Goal: Information Seeking & Learning: Learn about a topic

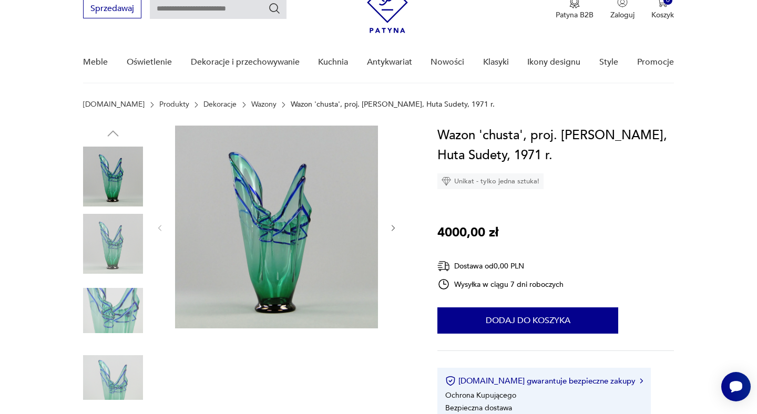
click at [394, 231] on icon "button" at bounding box center [393, 228] width 9 height 9
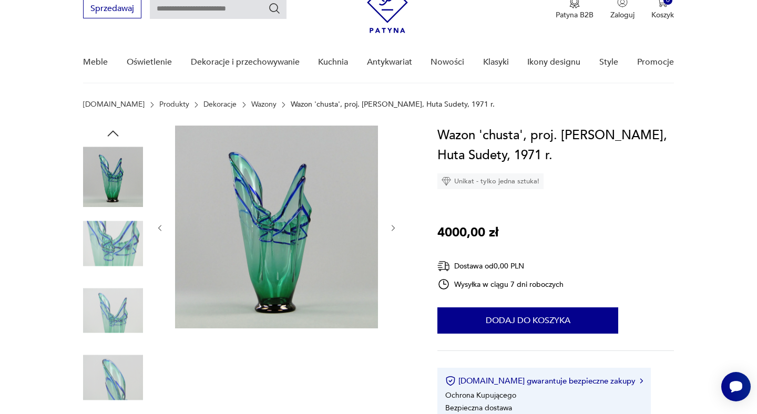
click at [394, 231] on icon "button" at bounding box center [393, 228] width 9 height 9
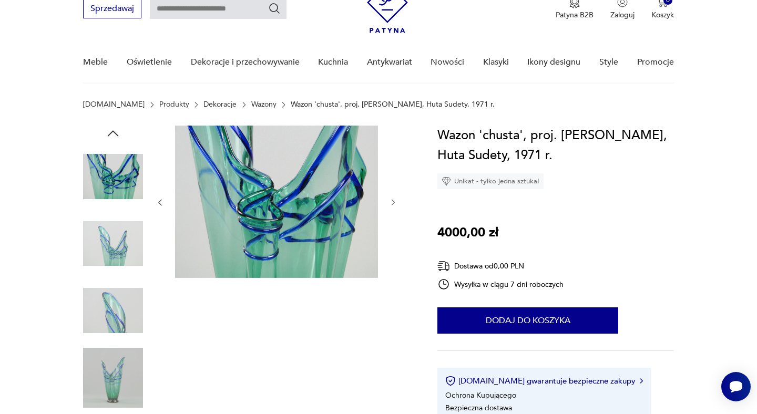
click at [394, 231] on div at bounding box center [277, 203] width 242 height 154
click at [132, 160] on img at bounding box center [113, 177] width 60 height 60
click at [126, 224] on img at bounding box center [113, 244] width 60 height 60
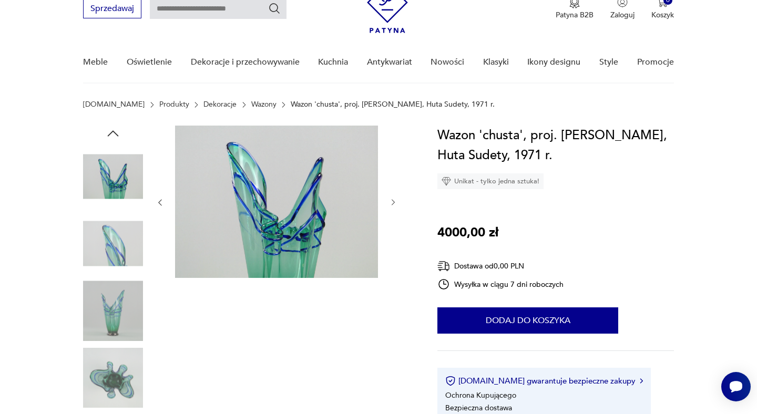
click at [123, 255] on img at bounding box center [113, 244] width 60 height 60
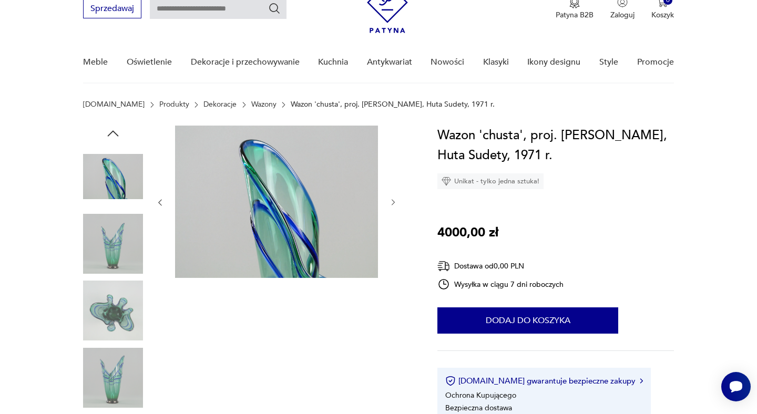
click at [118, 309] on img at bounding box center [113, 311] width 60 height 60
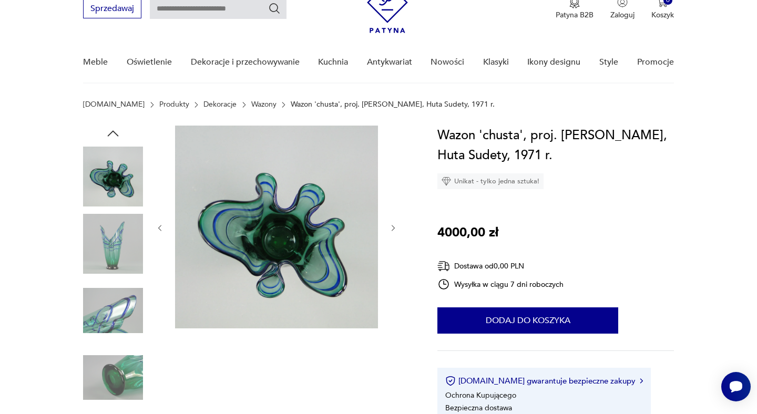
click at [118, 310] on img at bounding box center [113, 311] width 60 height 60
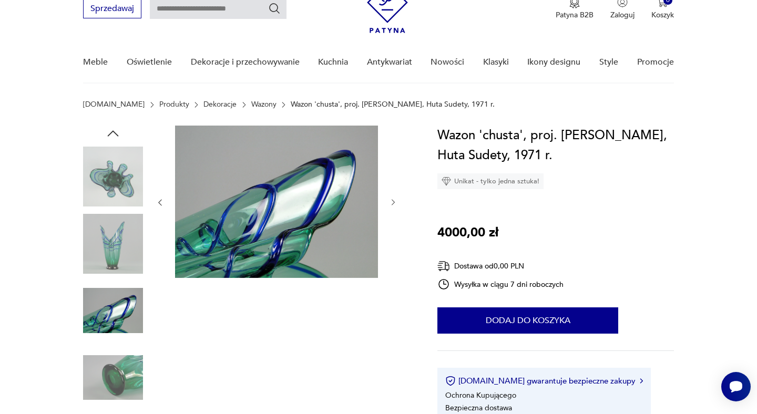
click at [118, 357] on img at bounding box center [113, 378] width 60 height 60
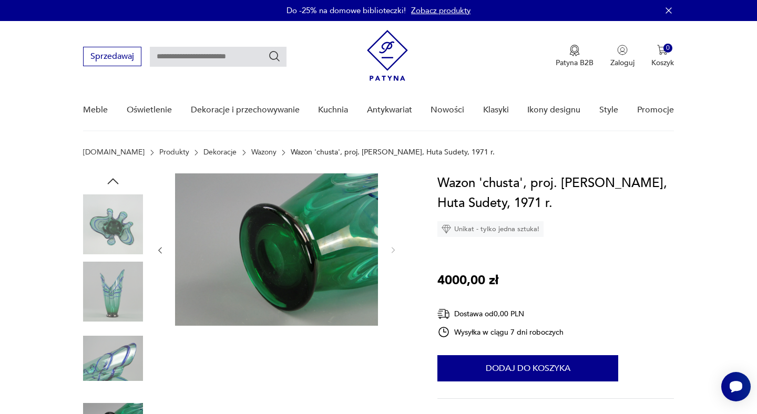
click at [376, 53] on img at bounding box center [387, 55] width 41 height 51
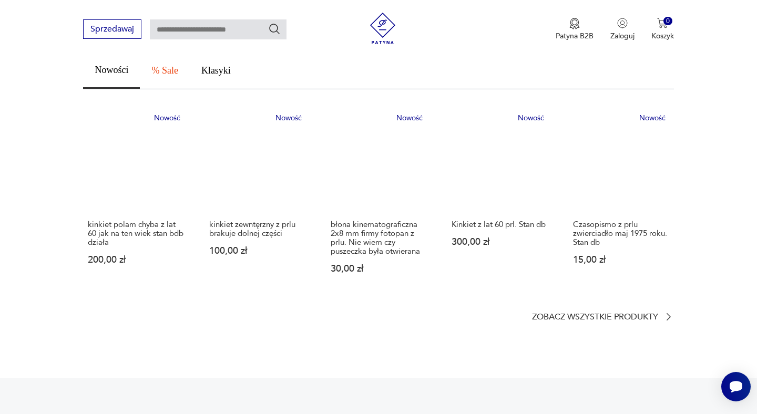
scroll to position [599, 0]
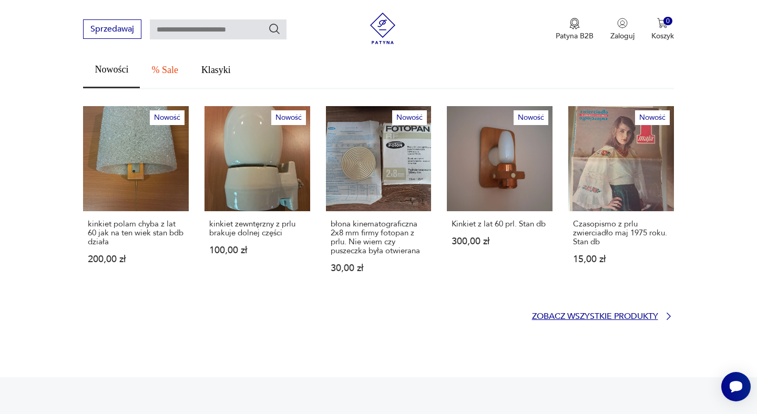
click at [631, 313] on p "Zobacz wszystkie produkty" at bounding box center [595, 316] width 126 height 7
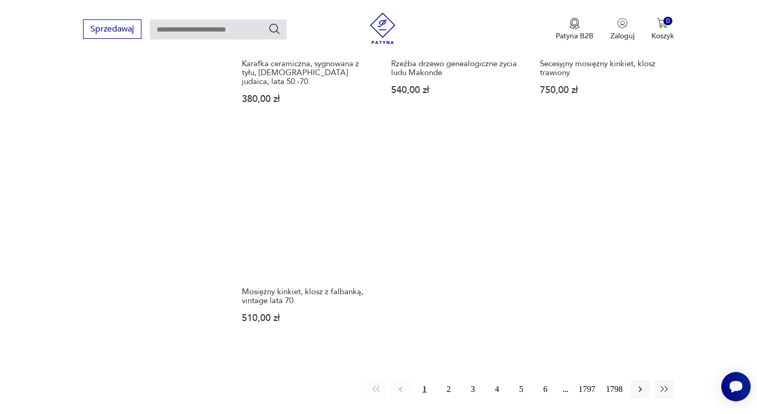
scroll to position [1345, 0]
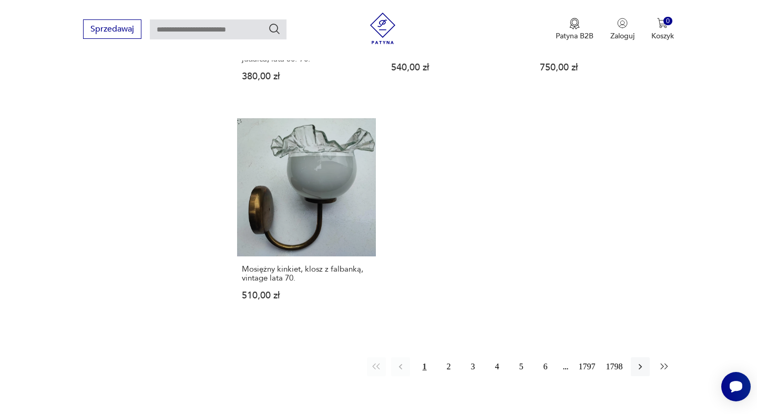
click at [668, 362] on icon "button" at bounding box center [664, 367] width 11 height 11
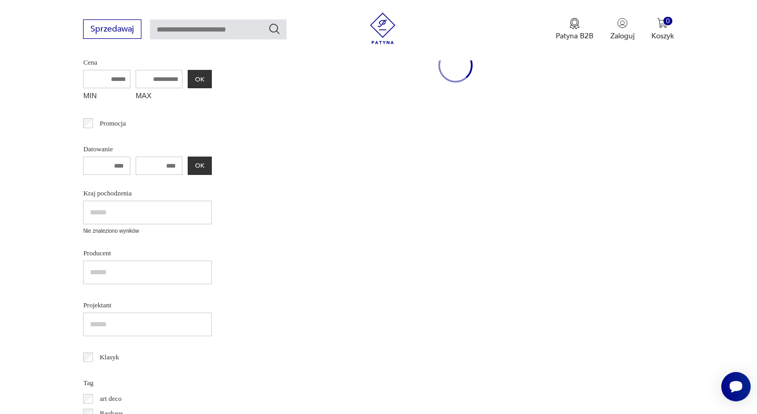
scroll to position [136, 0]
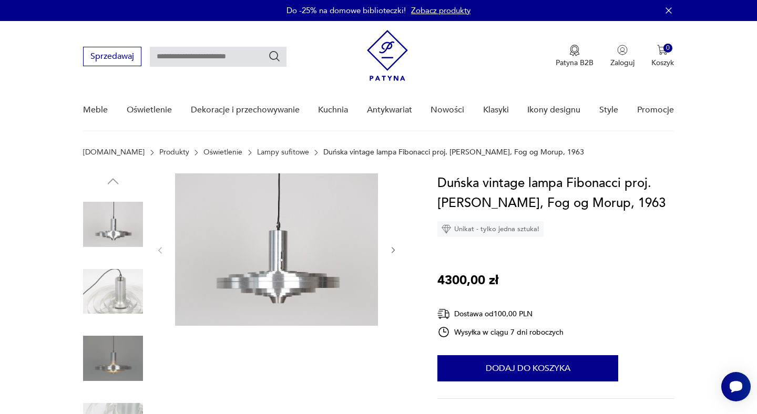
click at [395, 248] on icon "button" at bounding box center [393, 250] width 9 height 9
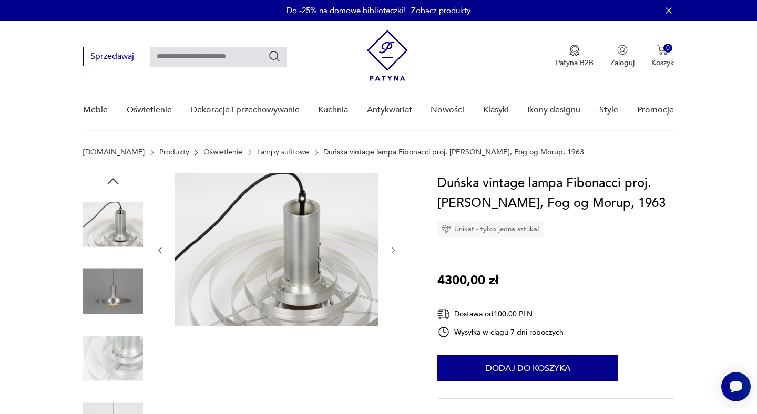
click at [395, 248] on icon "button" at bounding box center [393, 250] width 9 height 9
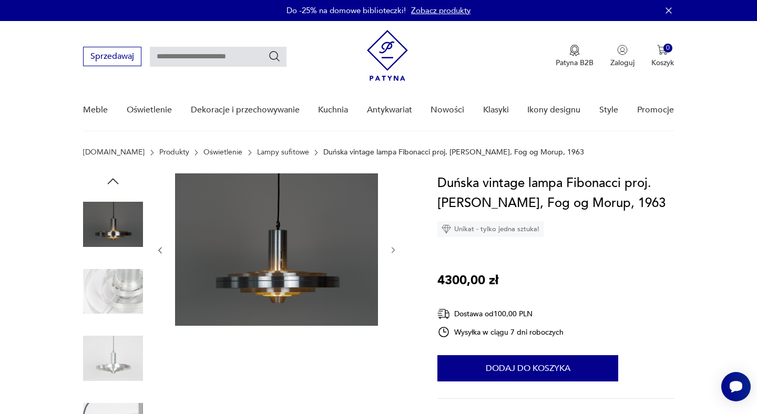
click at [395, 248] on icon "button" at bounding box center [393, 250] width 9 height 9
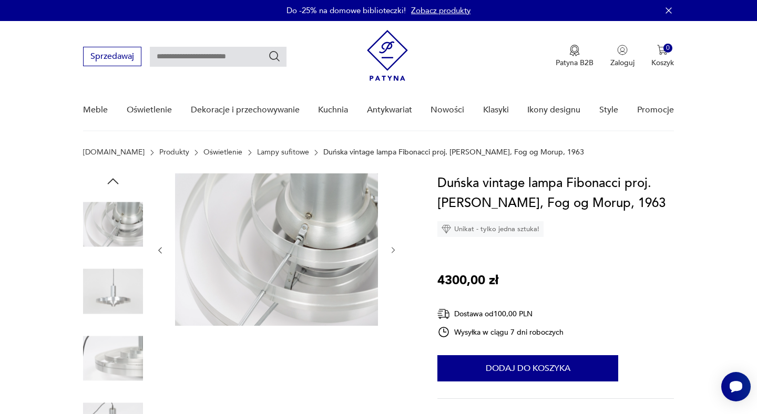
click at [395, 248] on icon "button" at bounding box center [393, 250] width 9 height 9
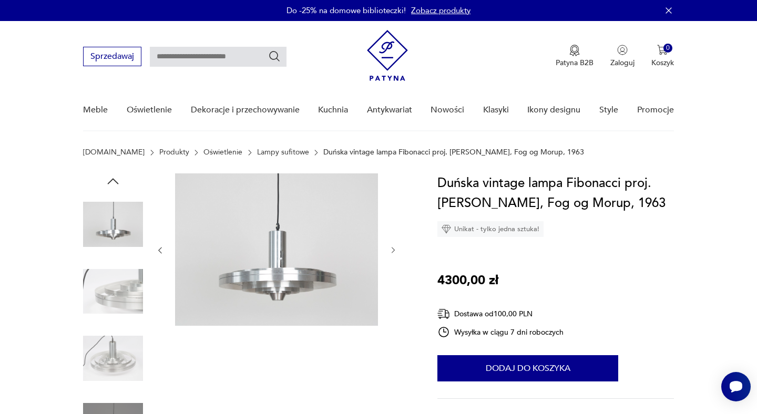
click at [395, 248] on icon "button" at bounding box center [393, 250] width 9 height 9
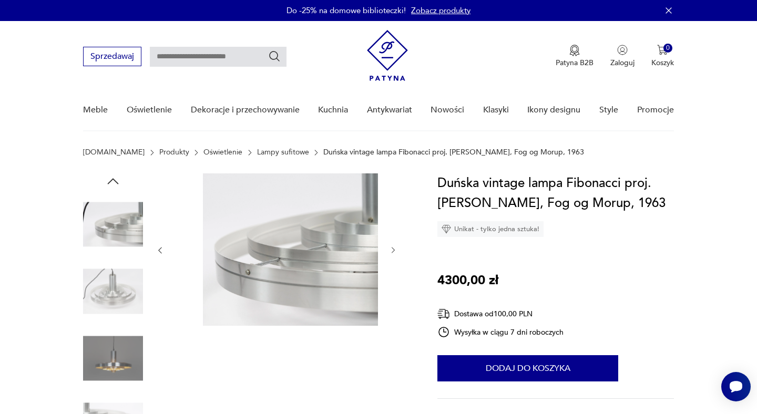
click at [395, 248] on icon "button" at bounding box center [393, 250] width 9 height 9
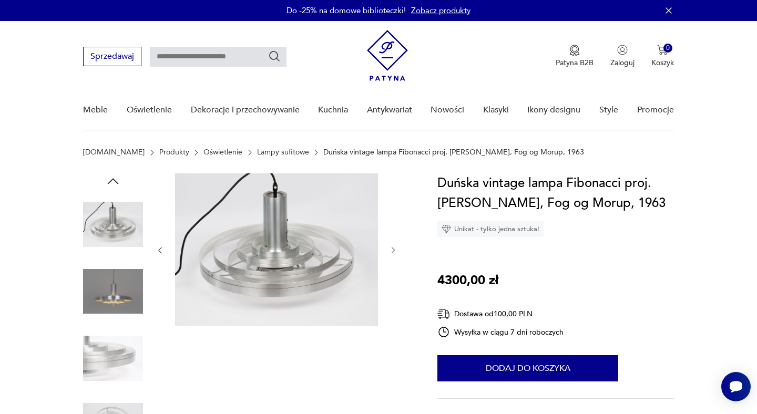
click at [395, 248] on icon "button" at bounding box center [393, 250] width 9 height 9
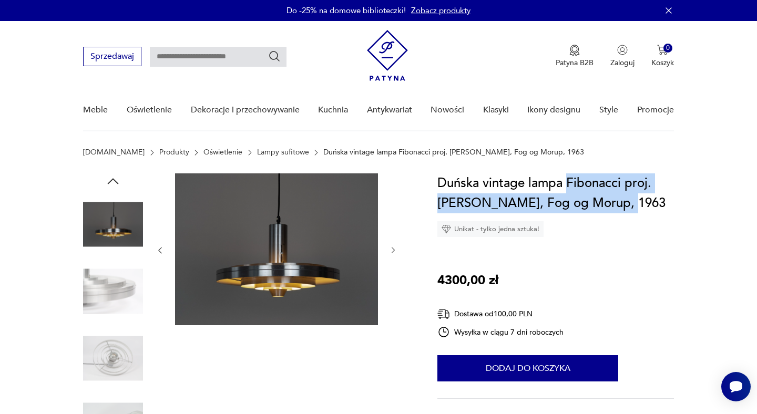
drag, startPoint x: 568, startPoint y: 181, endPoint x: 622, endPoint y: 203, distance: 59.0
click at [622, 203] on h1 "Duńska vintage lampa Fibonacci proj. [PERSON_NAME], Fog og Morup, 1963" at bounding box center [555, 193] width 236 height 40
copy h1 "Fibonacci proj. Sophus Frandsen, Fog og Morup"
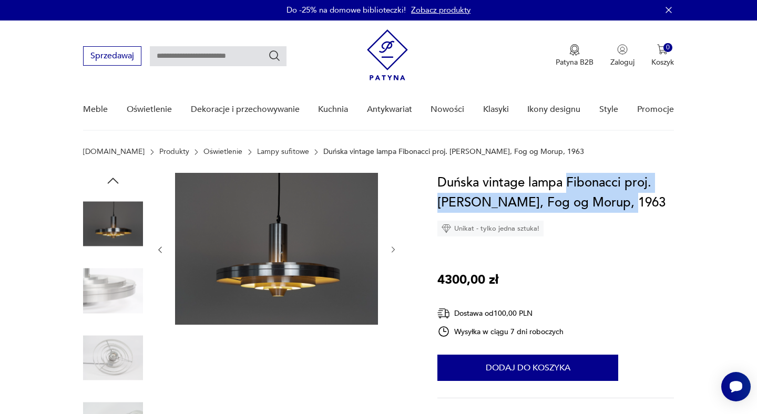
scroll to position [1, 0]
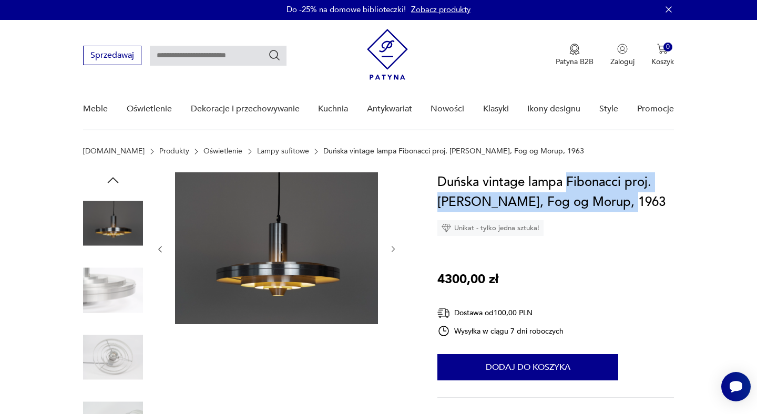
click at [117, 180] on icon "button" at bounding box center [113, 180] width 16 height 16
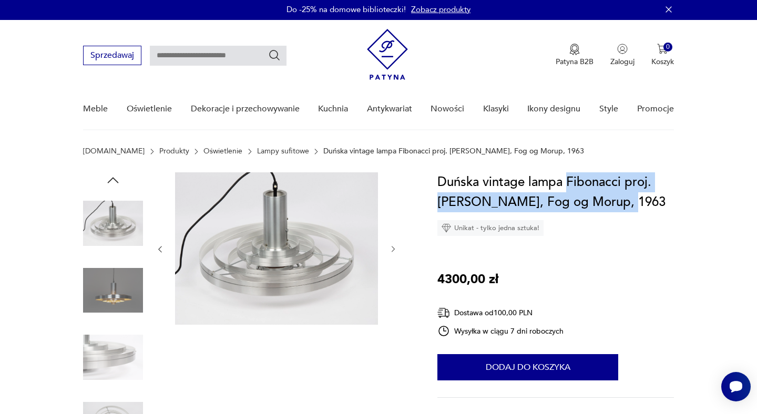
click at [120, 217] on img at bounding box center [113, 223] width 60 height 60
